Goal: Find specific page/section: Locate a particular part of the current website

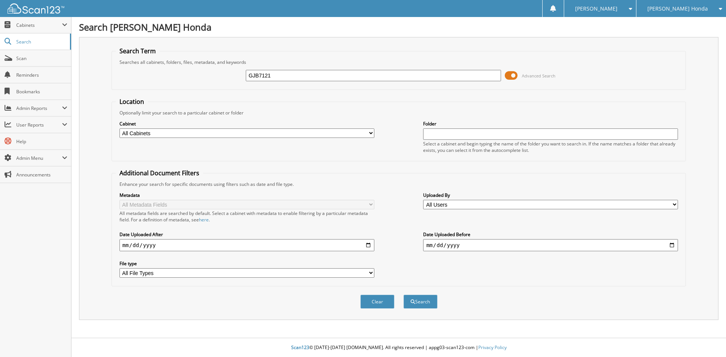
type input "GJB7121"
click at [403, 295] on button "Search" at bounding box center [420, 302] width 34 height 14
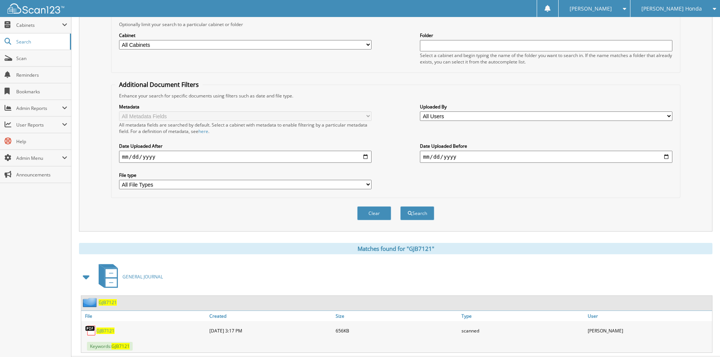
scroll to position [107, 0]
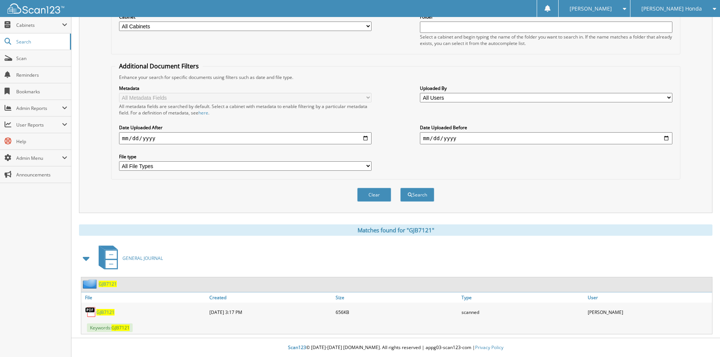
click at [106, 311] on span "GJB7121" at bounding box center [105, 312] width 18 height 6
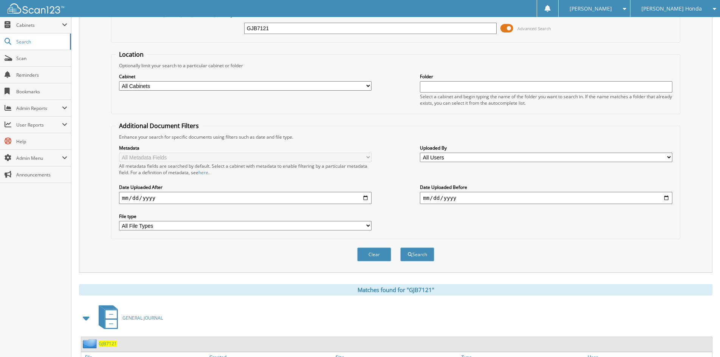
scroll to position [0, 0]
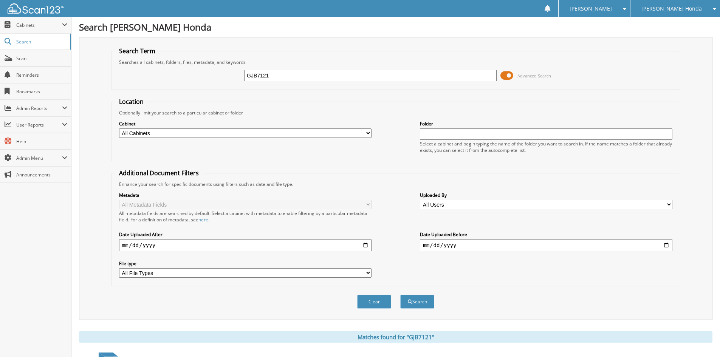
click at [288, 73] on input "GJB7121" at bounding box center [370, 75] width 252 height 11
type input "GJB7122"
click at [400, 295] on button "Search" at bounding box center [417, 302] width 34 height 14
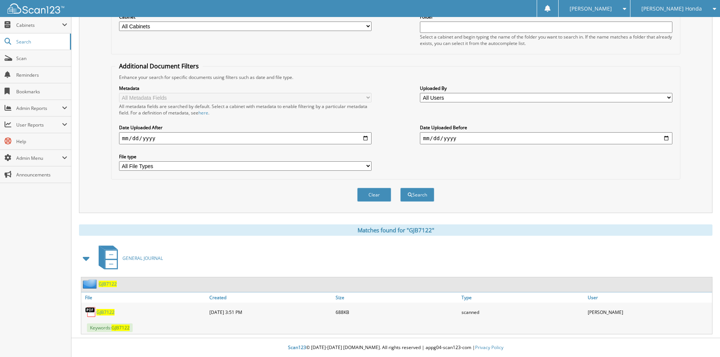
click at [99, 314] on span "GJB7122" at bounding box center [105, 312] width 18 height 6
